Goal: Information Seeking & Learning: Understand process/instructions

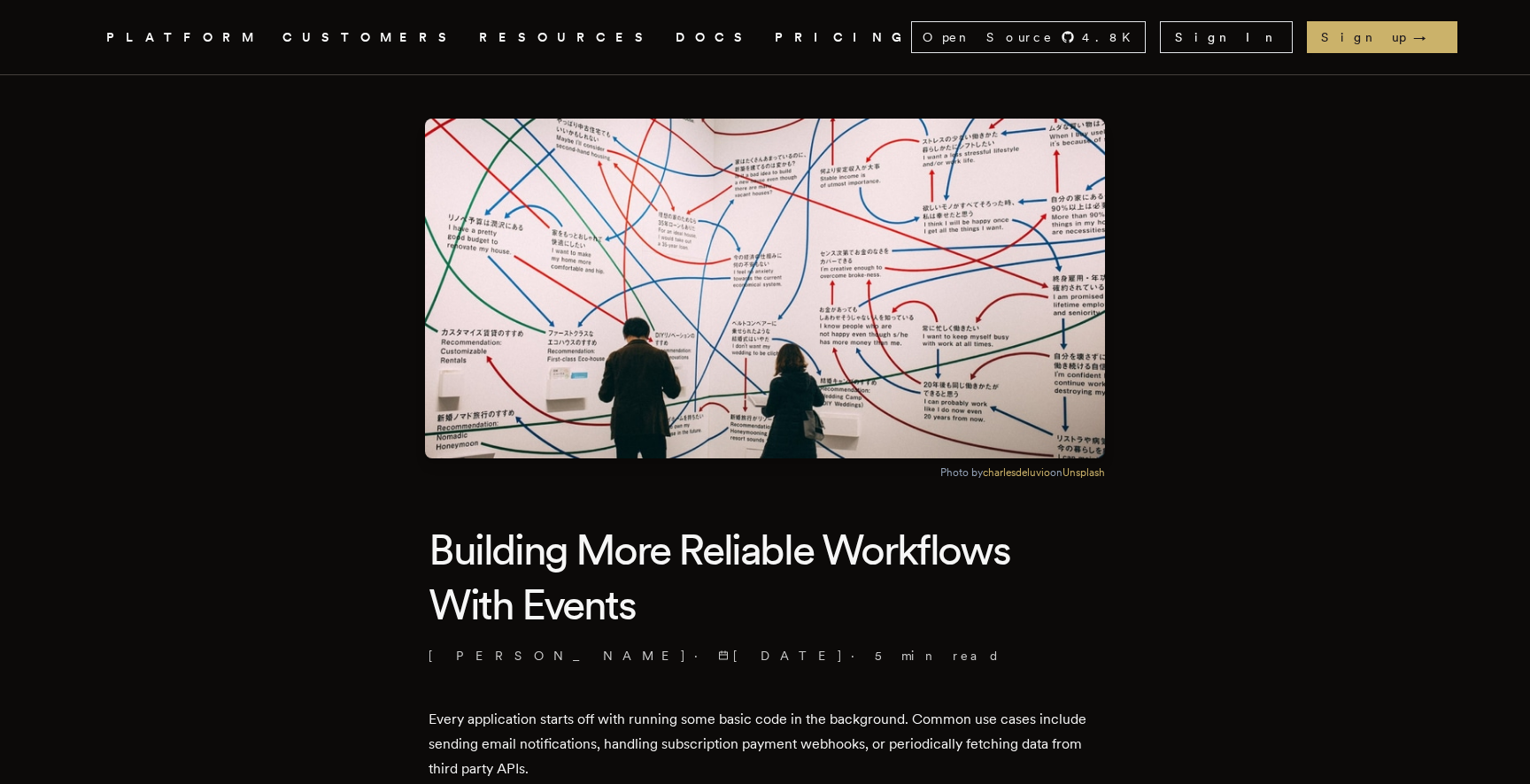
scroll to position [16, 0]
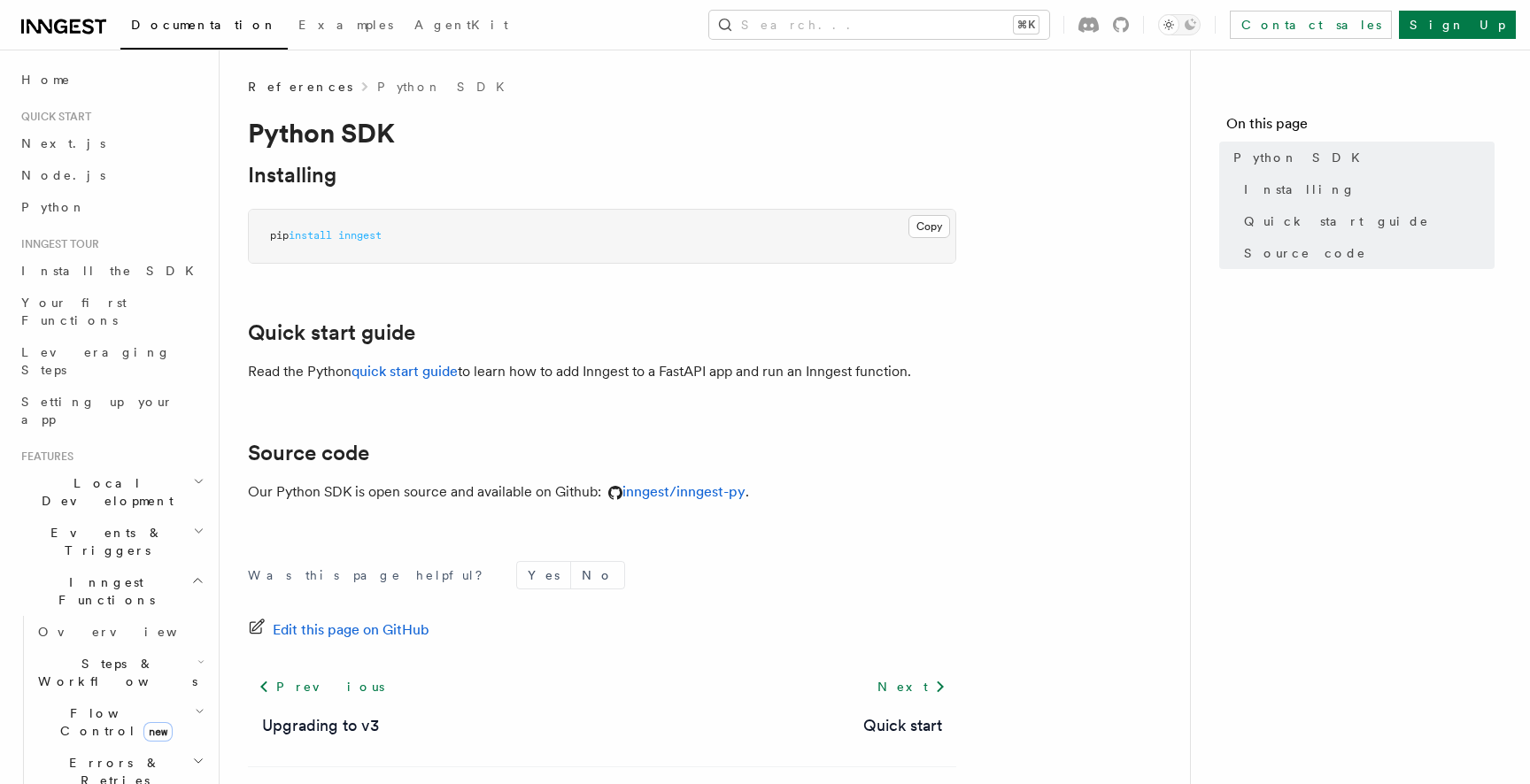
click at [201, 480] on icon "button" at bounding box center [198, 482] width 7 height 4
click at [201, 474] on icon "button" at bounding box center [198, 481] width 12 height 14
click at [187, 517] on h2 "Events & Triggers" at bounding box center [110, 542] width 194 height 50
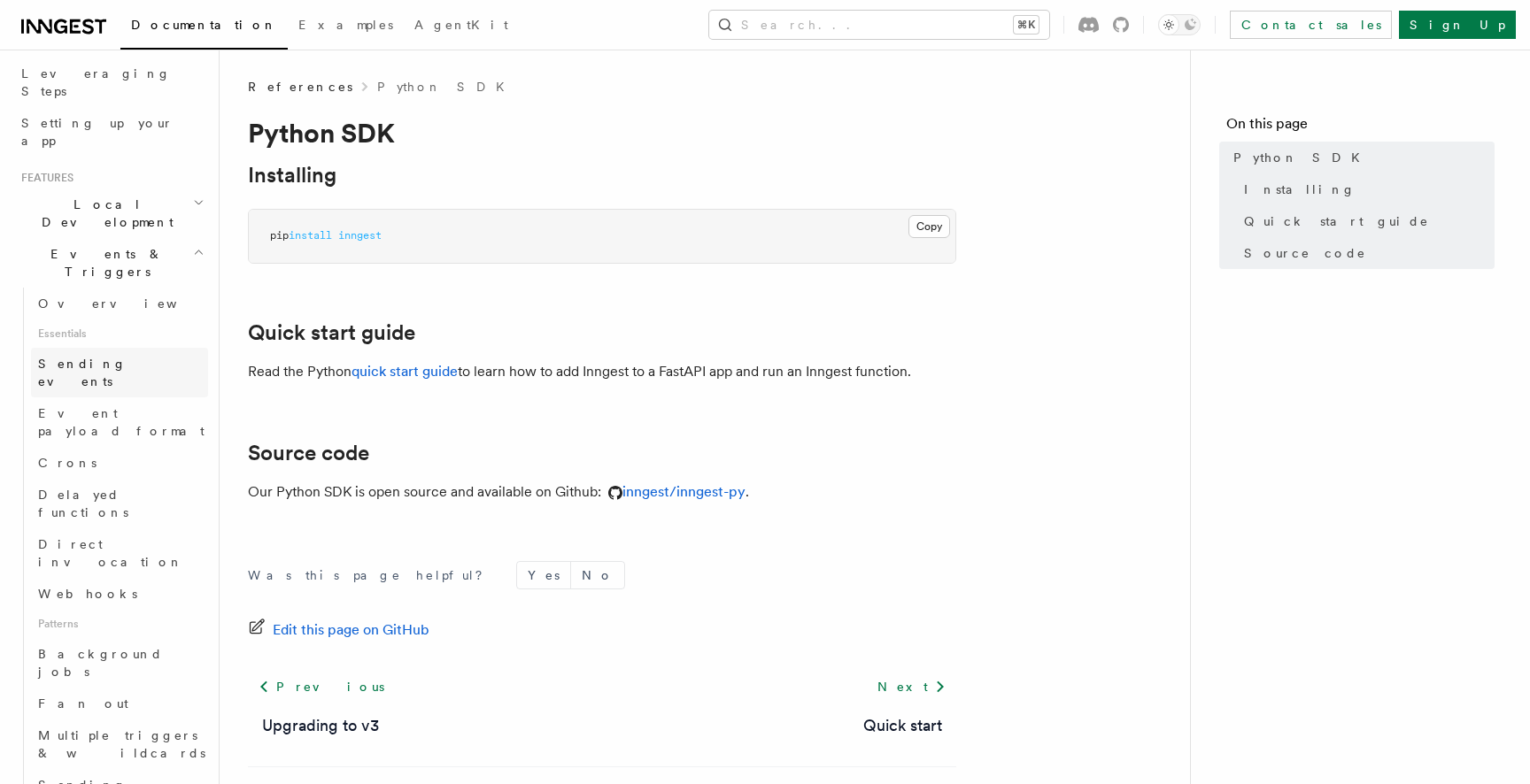
scroll to position [292, 0]
click at [120, 632] on span "Background jobs" at bounding box center [123, 649] width 170 height 35
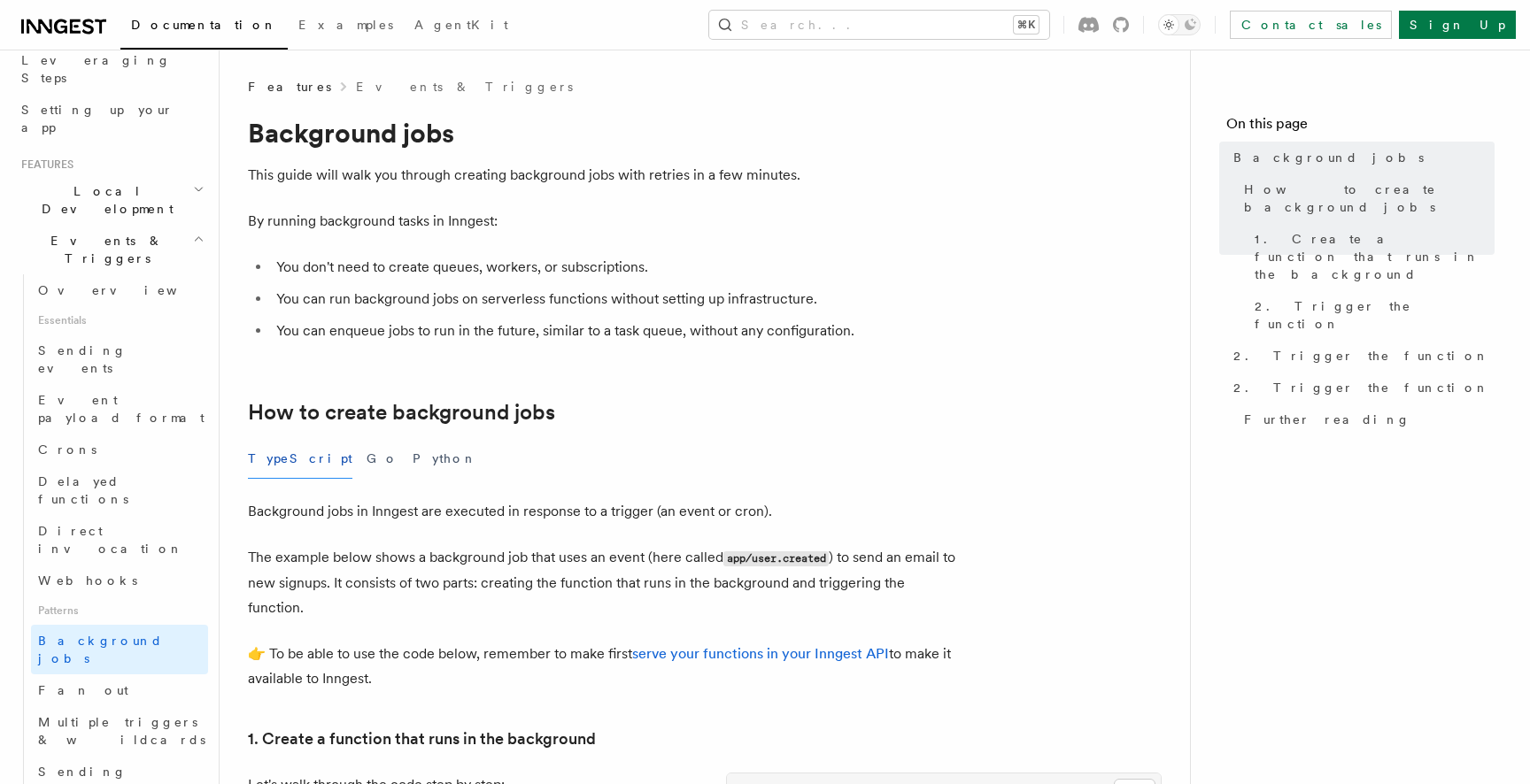
scroll to position [30, 0]
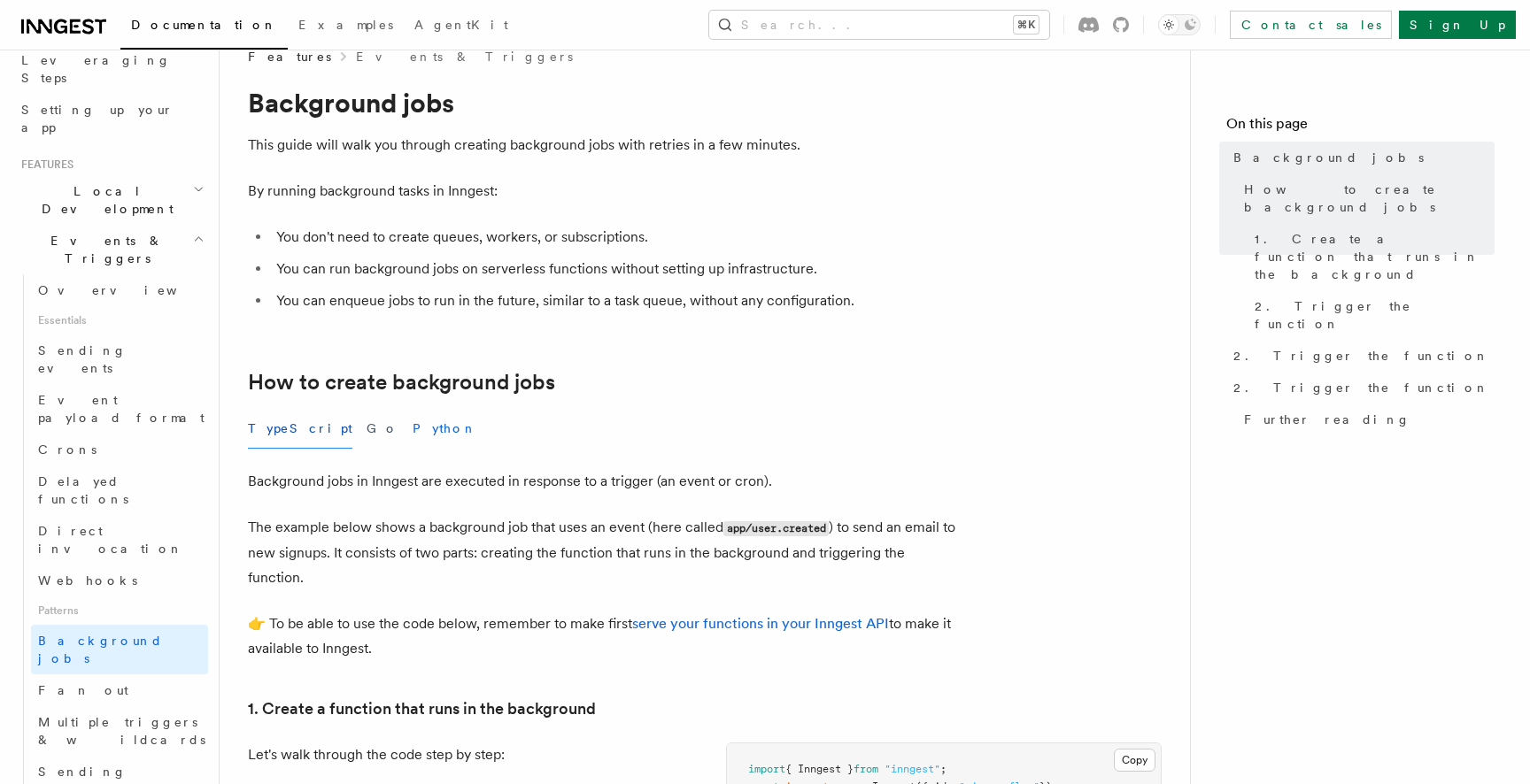
click at [413, 419] on button "Python" at bounding box center [445, 428] width 65 height 40
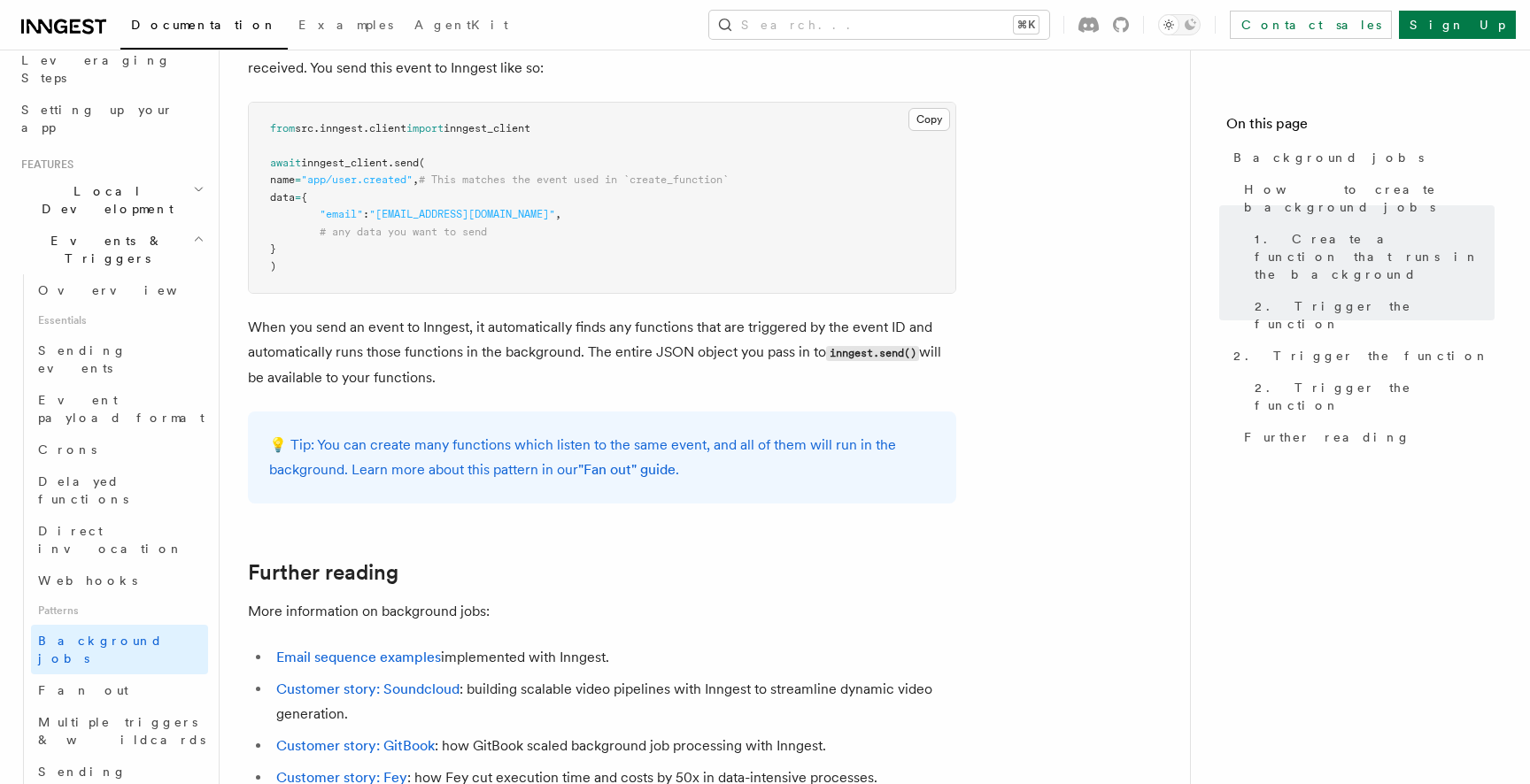
scroll to position [1716, 0]
